Goal: Information Seeking & Learning: Learn about a topic

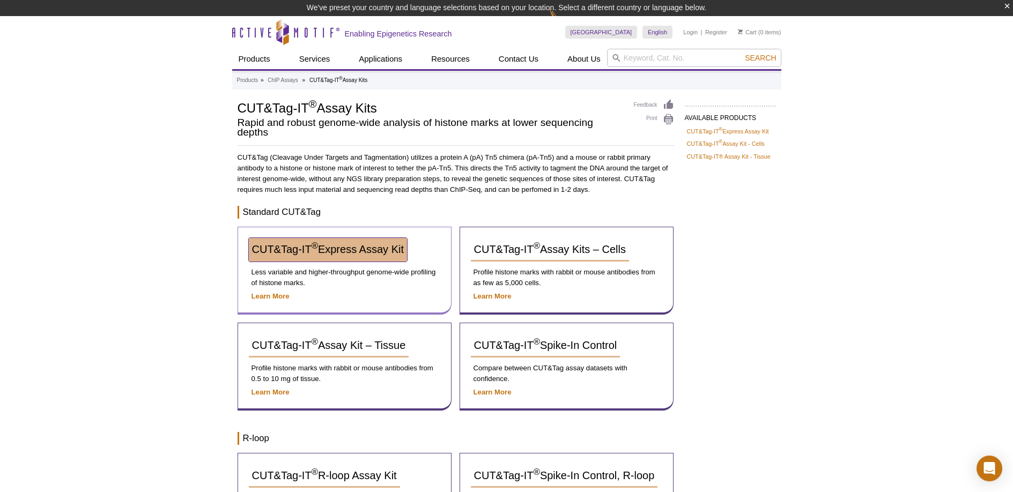
click at [387, 252] on span "CUT&Tag-IT ® Express Assay Kit" at bounding box center [328, 249] width 152 height 12
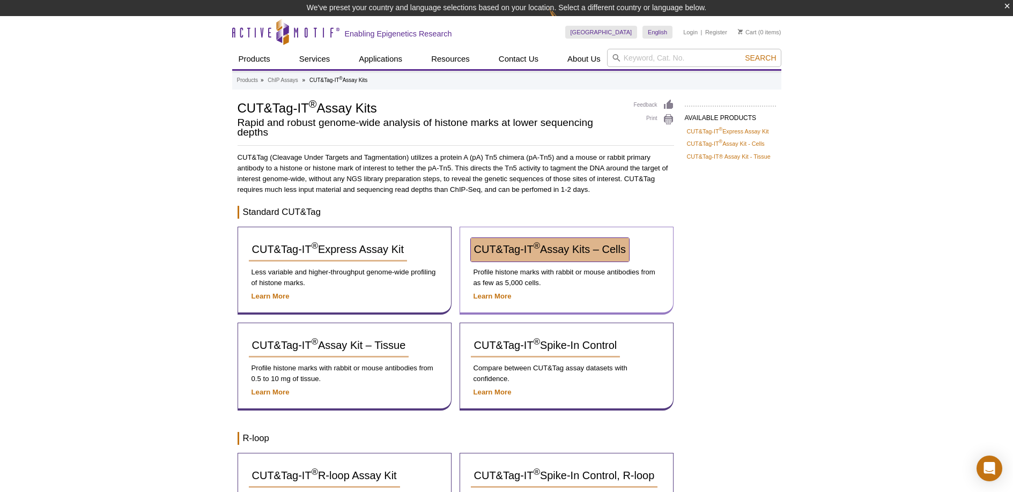
click at [507, 247] on span "CUT&Tag-IT ® Assay Kits – Cells" at bounding box center [550, 249] width 152 height 12
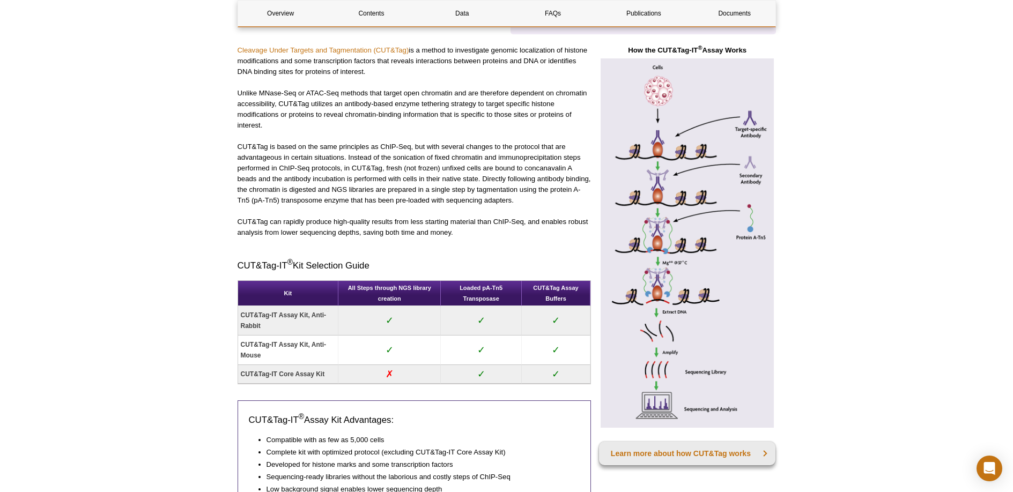
scroll to position [494, 0]
